Goal: Find specific page/section: Find specific page/section

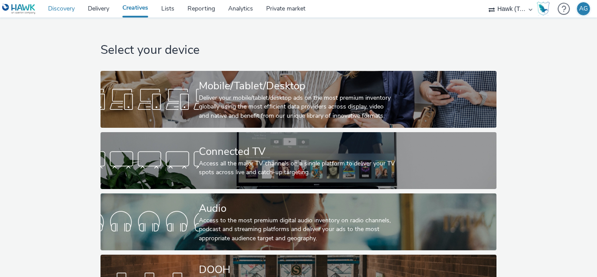
click at [66, 9] on link "Discovery" at bounding box center [62, 8] width 40 height 17
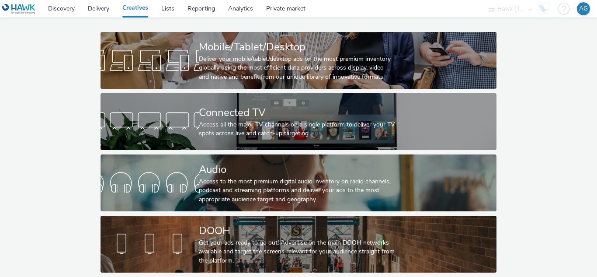
scroll to position [45, 0]
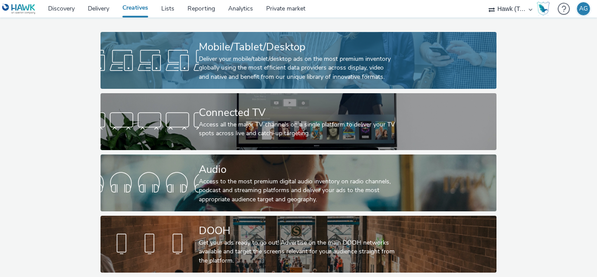
click at [252, 55] on div "Deliver your mobile/tablet/desktop ads on the most premium inventory globally u…" at bounding box center [297, 68] width 196 height 27
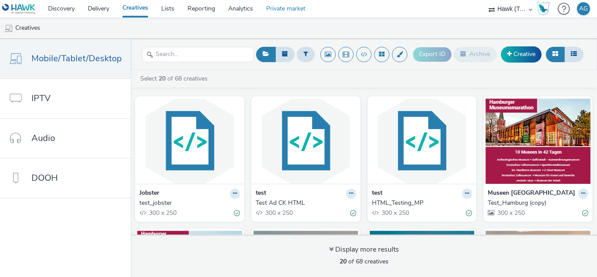
click at [284, 10] on link "Private market" at bounding box center [286, 8] width 52 height 17
